Goal: Information Seeking & Learning: Learn about a topic

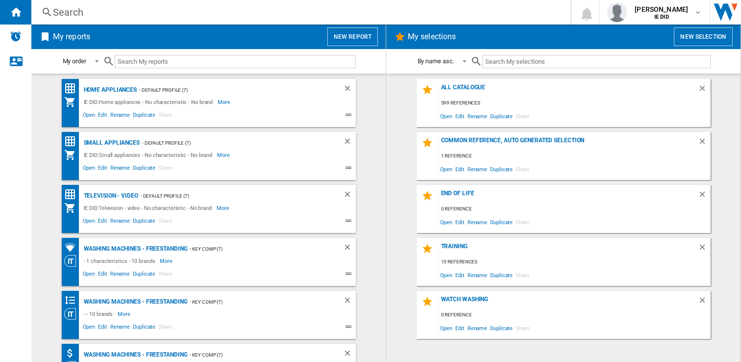
click at [161, 13] on div "Search" at bounding box center [299, 12] width 492 height 14
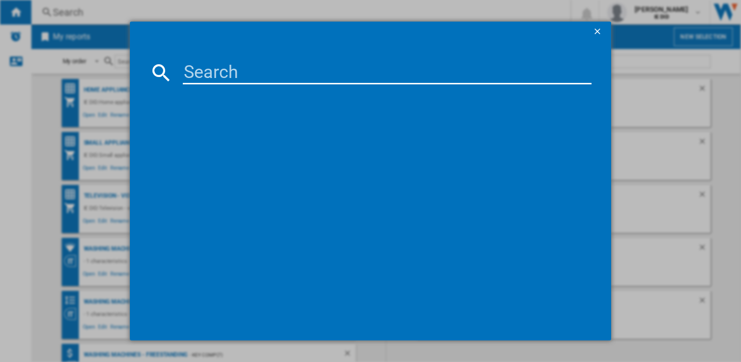
click at [194, 60] on md-dialog-content at bounding box center [371, 190] width 482 height 299
click at [188, 75] on input at bounding box center [387, 73] width 409 height 24
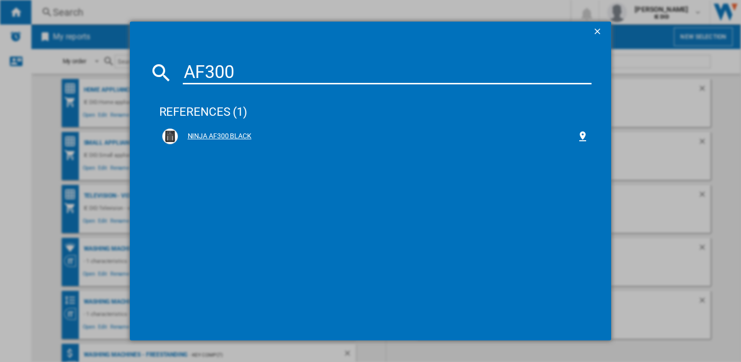
type input "AF300"
click at [208, 140] on div "NINJA AF300 BLACK" at bounding box center [378, 136] width 400 height 10
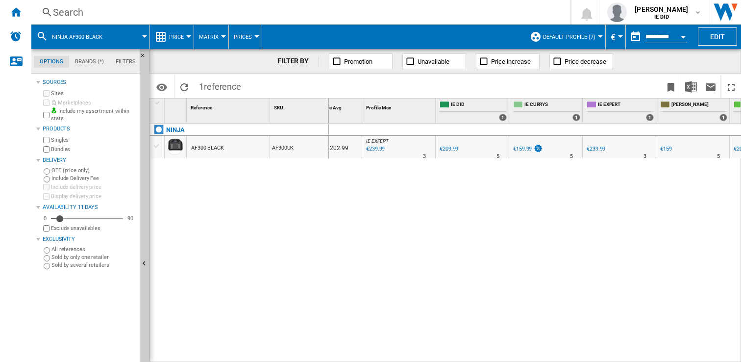
scroll to position [0, 157]
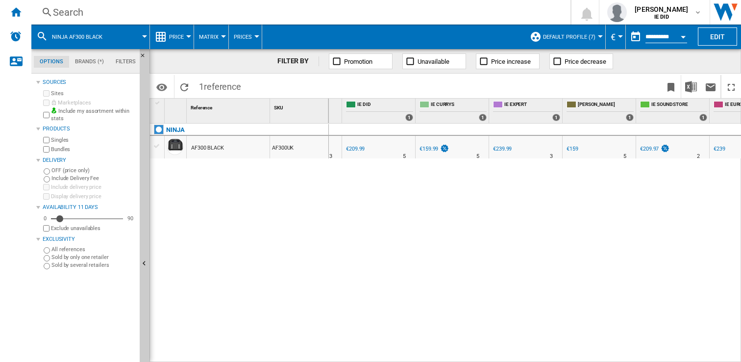
click at [430, 148] on div "€159.99" at bounding box center [429, 149] width 19 height 6
click at [187, 38] on button "Price" at bounding box center [179, 37] width 20 height 25
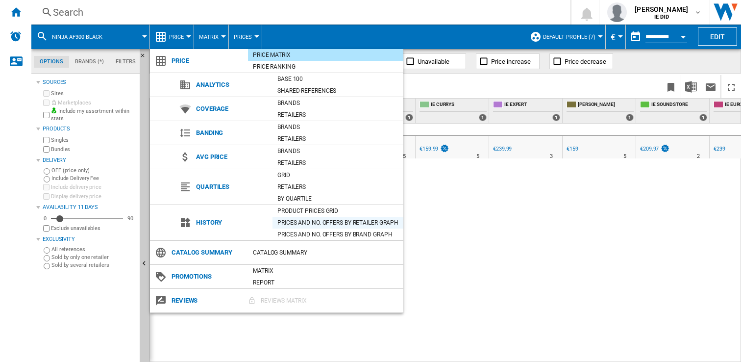
click at [352, 226] on div "Prices and No. offers by retailer graph" at bounding box center [338, 223] width 131 height 10
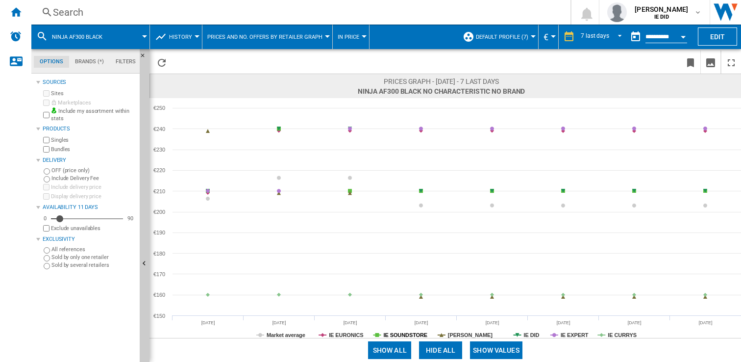
click at [409, 334] on tspan "IE SOUNDSTORE" at bounding box center [406, 335] width 44 height 6
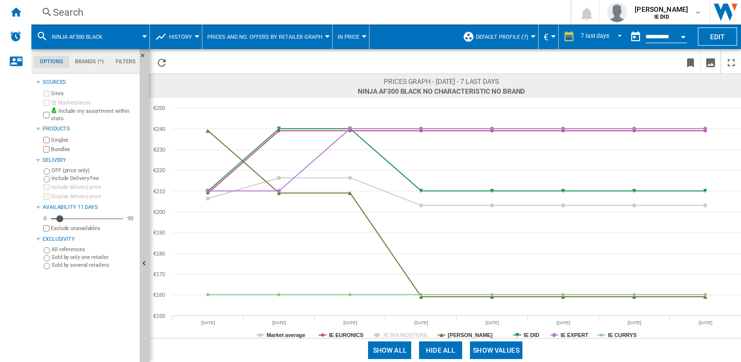
click at [409, 334] on tspan "IE SOUNDSTORE" at bounding box center [406, 335] width 44 height 6
click at [519, 332] on rect at bounding box center [446, 218] width 592 height 240
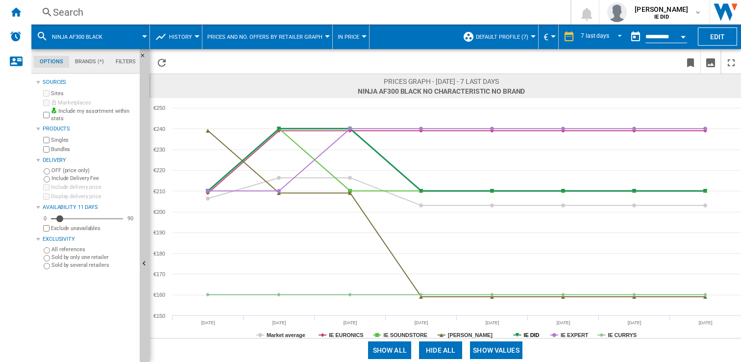
click at [531, 334] on tspan "IE DID" at bounding box center [532, 335] width 16 height 6
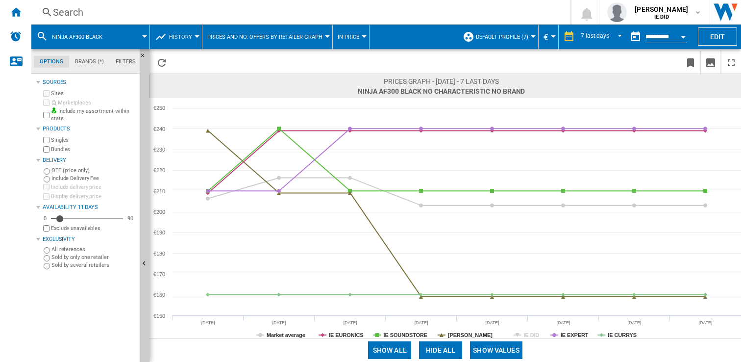
click at [531, 334] on tspan "IE DID" at bounding box center [532, 335] width 16 height 6
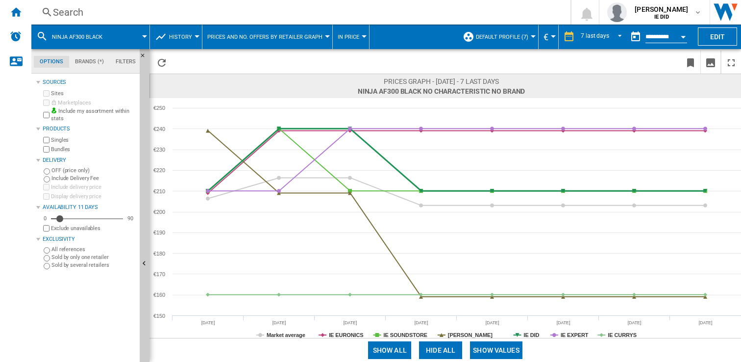
click at [531, 334] on tspan "IE DID" at bounding box center [532, 335] width 16 height 6
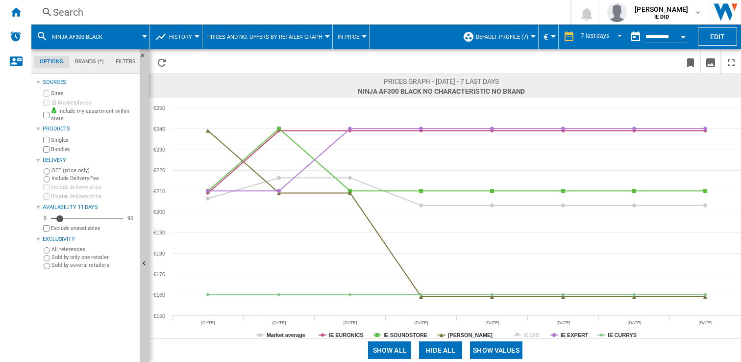
click at [531, 334] on tspan "IE DID" at bounding box center [532, 335] width 16 height 6
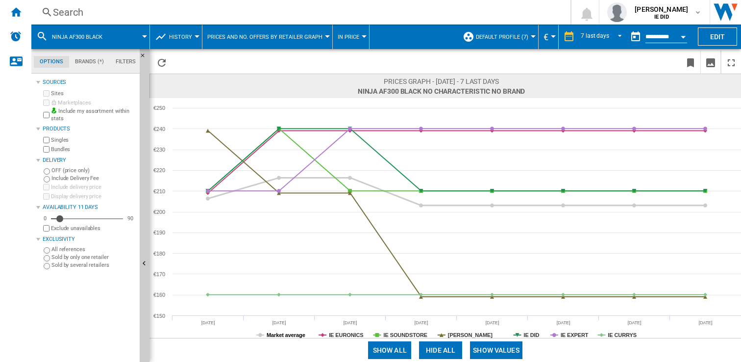
click at [286, 333] on tspan "Market average" at bounding box center [286, 335] width 39 height 6
click at [381, 334] on rect at bounding box center [446, 218] width 592 height 240
click at [394, 334] on tspan "IE SOUNDSTORE" at bounding box center [406, 335] width 44 height 6
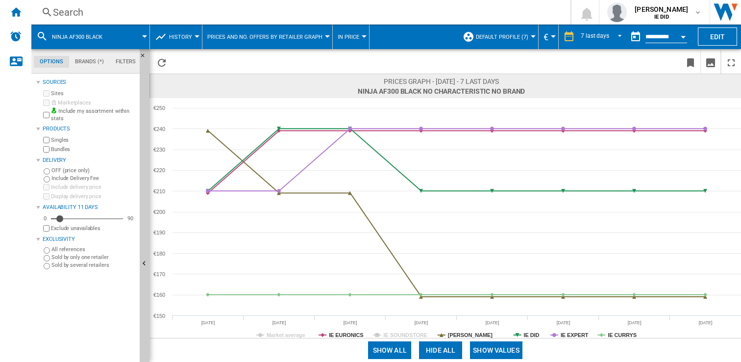
click at [394, 334] on tspan "IE SOUNDSTORE" at bounding box center [406, 335] width 44 height 6
click at [614, 333] on tspan "IE CURRYS" at bounding box center [622, 335] width 29 height 6
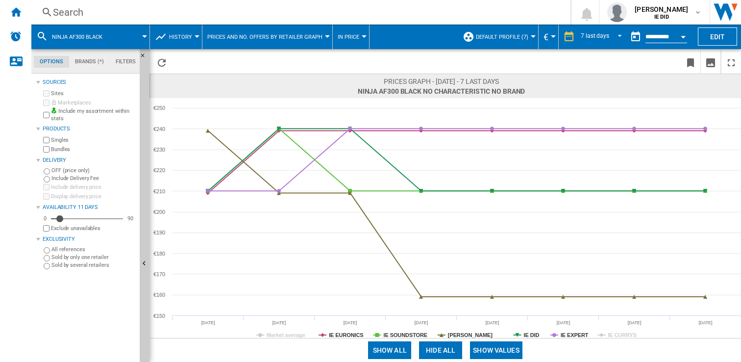
click at [614, 333] on tspan "IE CURRYS" at bounding box center [622, 335] width 29 height 6
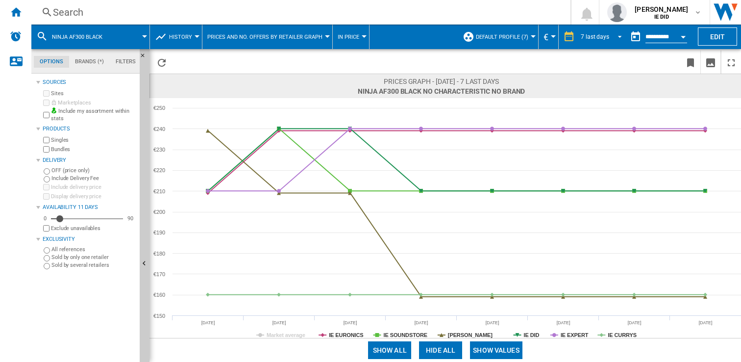
click at [619, 36] on span "REPORTS.WIZARD.STEPS.REPORT.STEPS.REPORT_OPTIONS.PERIOD: 7 last days" at bounding box center [617, 35] width 12 height 9
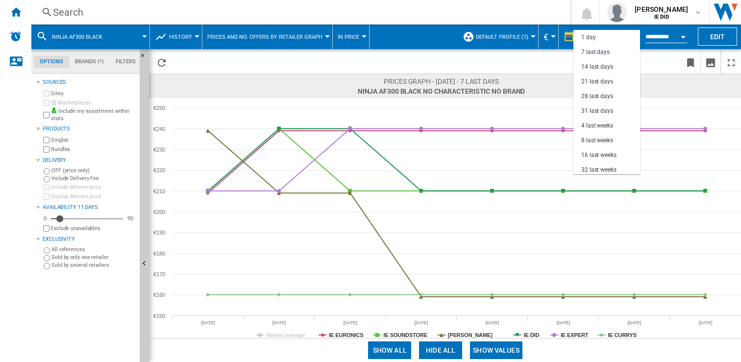
scroll to position [15, 0]
click at [593, 52] on div "14 last days" at bounding box center [597, 52] width 32 height 8
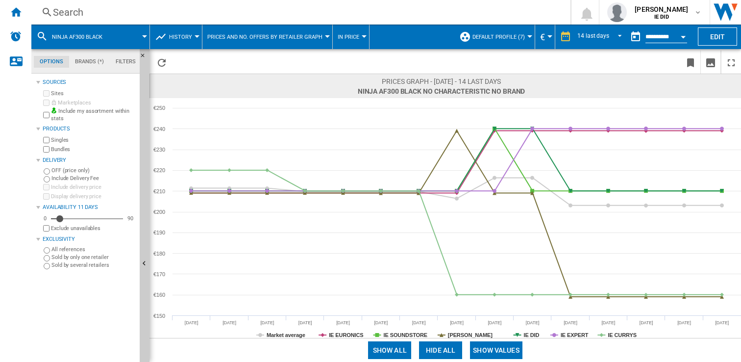
click at [196, 38] on md-menu "History Price Price Matrix Price Ranking Analytics Base 100 Shared references C…" at bounding box center [176, 37] width 52 height 25
drag, startPoint x: 197, startPoint y: 38, endPoint x: 192, endPoint y: 35, distance: 5.5
click at [193, 36] on md-menu "History Price Price Matrix Price Ranking Analytics Base 100 Shared references C…" at bounding box center [176, 37] width 52 height 25
click at [191, 35] on span "History" at bounding box center [180, 37] width 23 height 6
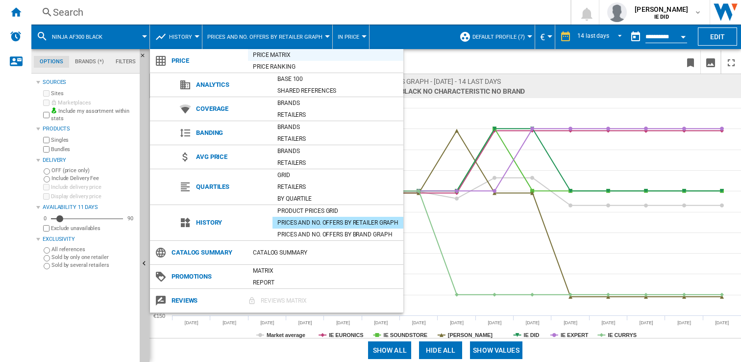
click at [275, 55] on div "Price Matrix" at bounding box center [325, 55] width 155 height 10
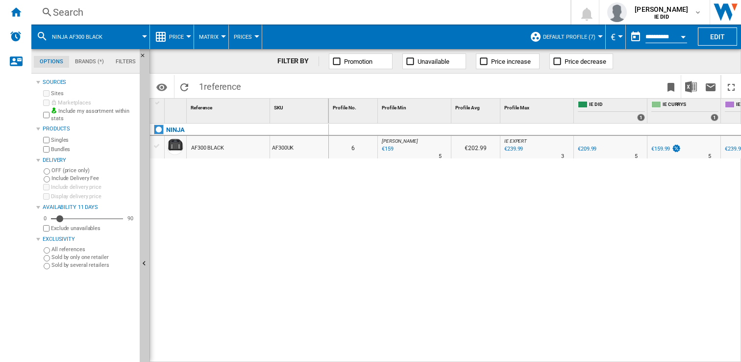
click at [205, 13] on div "Search" at bounding box center [299, 12] width 492 height 14
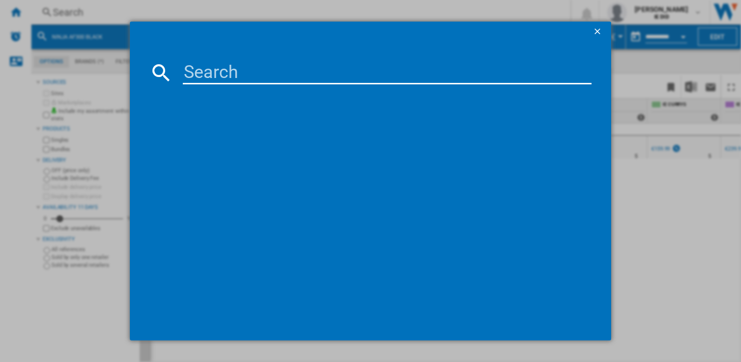
click at [202, 66] on input at bounding box center [387, 73] width 409 height 24
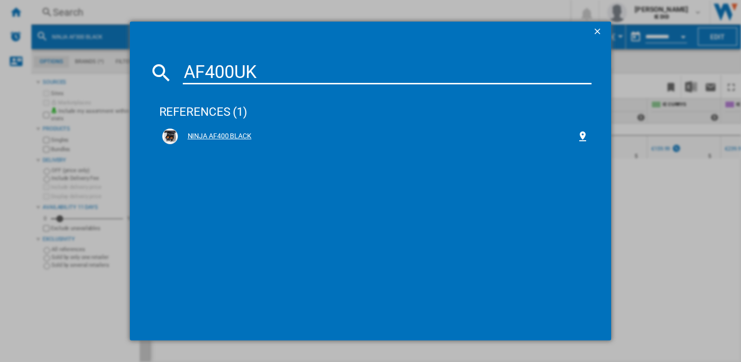
type input "AF400UK"
click at [228, 133] on div "NINJA AF400 BLACK" at bounding box center [378, 136] width 400 height 10
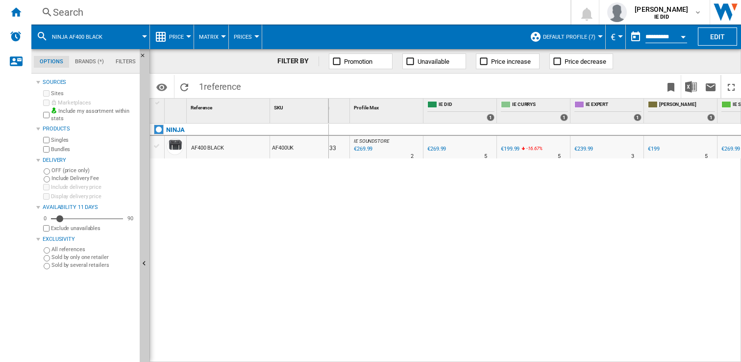
scroll to position [0, 143]
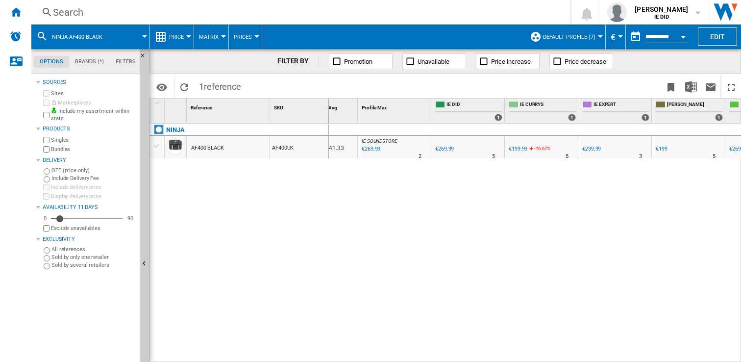
click at [520, 147] on div "€199.99" at bounding box center [518, 149] width 19 height 6
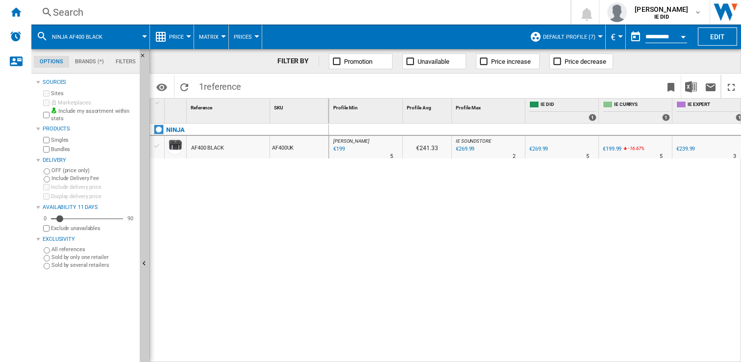
scroll to position [0, 0]
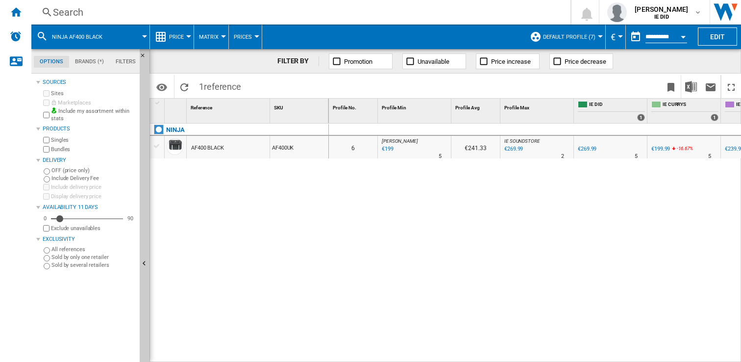
click at [387, 146] on div "€199" at bounding box center [386, 149] width 13 height 10
